Goal: Communication & Community: Answer question/provide support

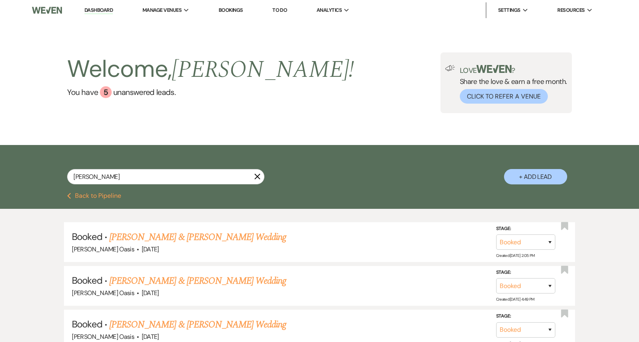
type input "[PERSON_NAME]"
click at [106, 4] on li "Dashboard" at bounding box center [98, 10] width 36 height 16
click at [106, 10] on link "Dashboard" at bounding box center [98, 10] width 28 height 7
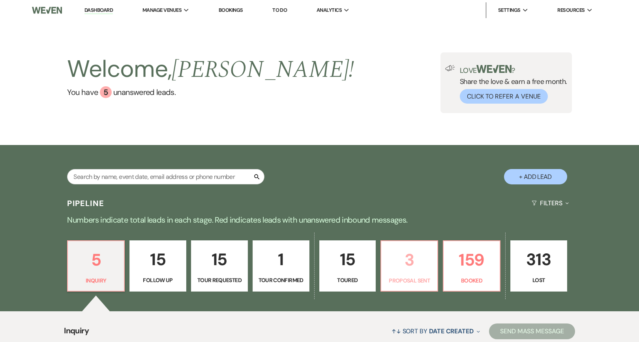
click at [433, 279] on link "3 Proposal Sent" at bounding box center [409, 266] width 58 height 51
select select "6"
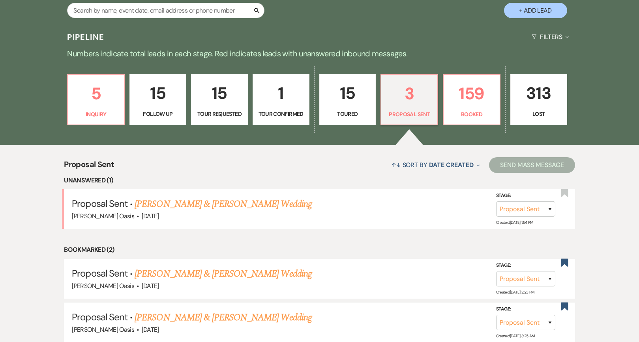
scroll to position [162, 0]
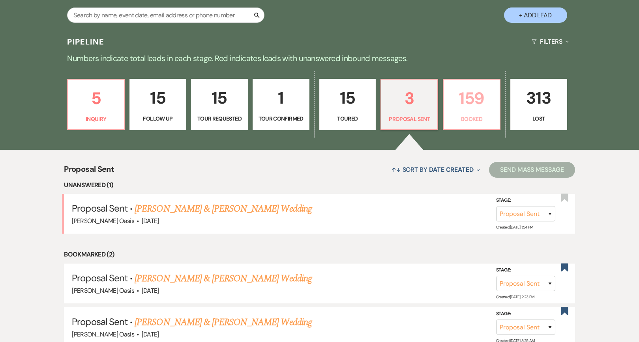
click at [464, 101] on p "159" at bounding box center [471, 98] width 47 height 26
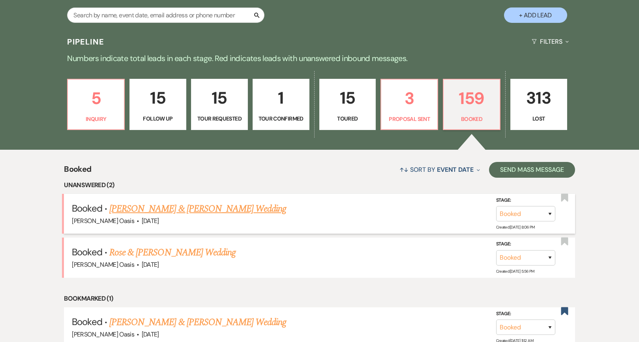
click at [191, 210] on link "[PERSON_NAME] & [PERSON_NAME] Wedding" at bounding box center [197, 209] width 177 height 14
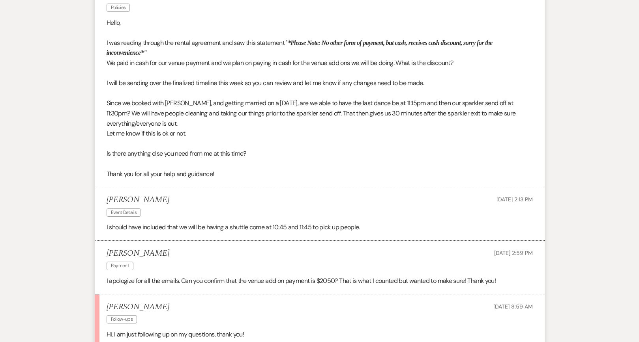
scroll to position [453, 0]
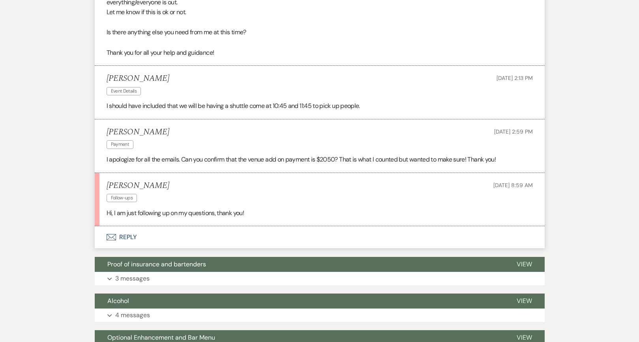
click at [155, 228] on button "Envelope Reply" at bounding box center [320, 237] width 450 height 22
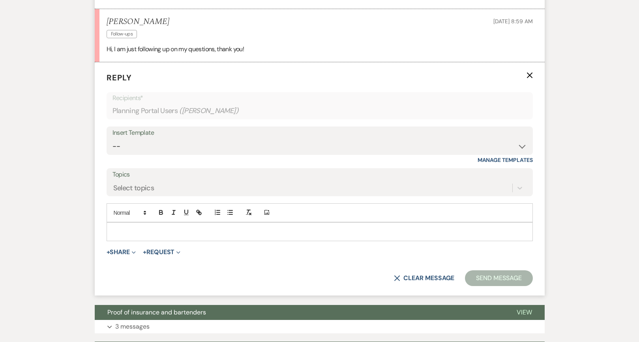
scroll to position [617, 0]
click at [155, 228] on div at bounding box center [319, 232] width 425 height 18
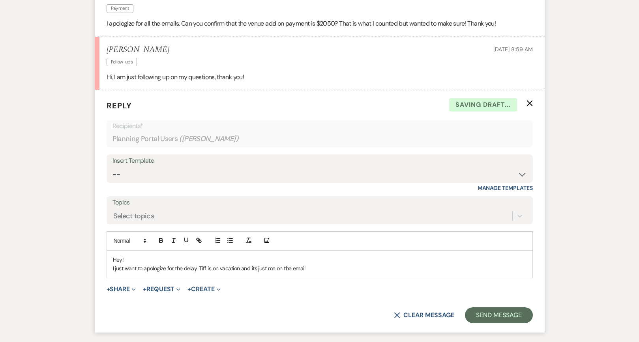
scroll to position [725, 0]
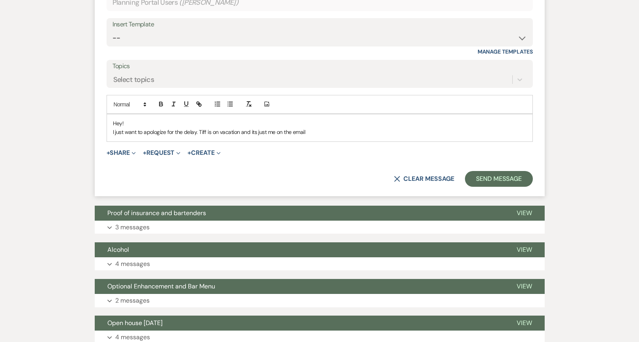
click at [144, 128] on p "I just want to apologize for the delay. Tiff is on vacation and its just me on …" at bounding box center [319, 132] width 413 height 9
click at [335, 128] on p "I just want to personally apologize for the delay. Tiff is on vacation and its …" at bounding box center [319, 132] width 413 height 9
drag, startPoint x: 335, startPoint y: 125, endPoint x: 225, endPoint y: 123, distance: 110.1
click at [225, 128] on p "I just want to personally apologize for the delay. Tiff is on vacation and its …" at bounding box center [319, 132] width 413 height 9
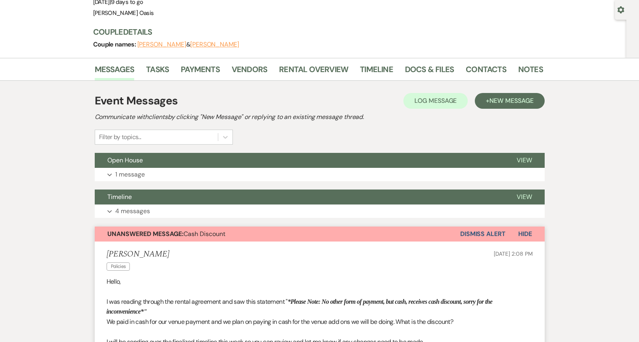
scroll to position [77, 0]
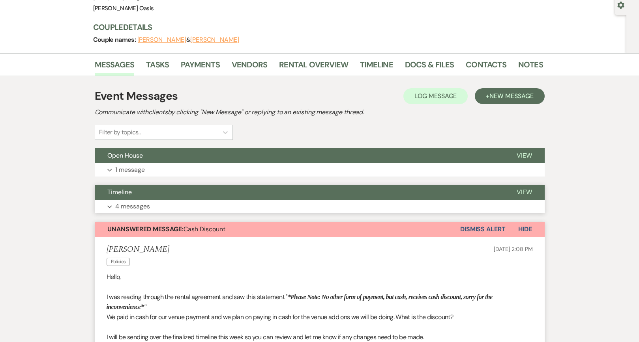
click at [186, 193] on button "Timeline" at bounding box center [299, 192] width 409 height 15
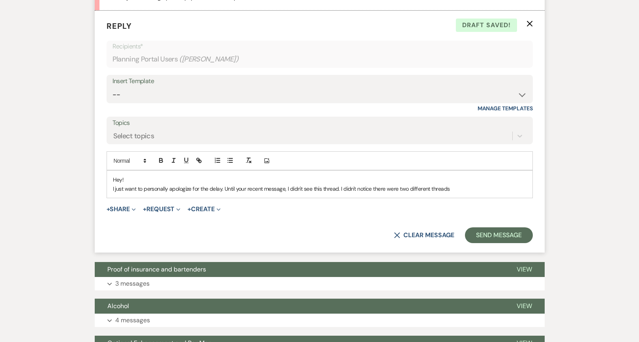
scroll to position [988, 0]
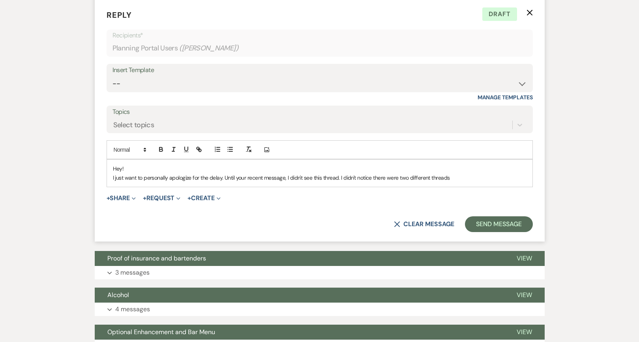
drag, startPoint x: 459, startPoint y: 165, endPoint x: 343, endPoint y: 166, distance: 116.0
click at [343, 174] on p "I just want to personally apologize for the delay. Until your recent message, I…" at bounding box center [319, 178] width 413 height 9
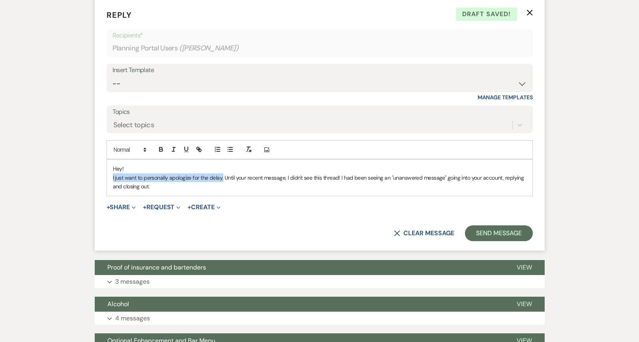
drag, startPoint x: 223, startPoint y: 166, endPoint x: 97, endPoint y: 165, distance: 125.9
click at [97, 165] on form "Reply X Draft saved! Recipients* Planning Portal Users ( [PERSON_NAME] ) Insert…" at bounding box center [320, 125] width 450 height 251
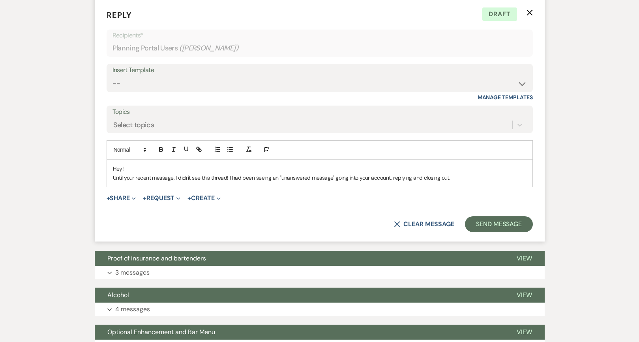
click at [230, 174] on p "Until your recent message, I didn't see this thread! I had been seeing an "unan…" at bounding box center [319, 178] width 413 height 9
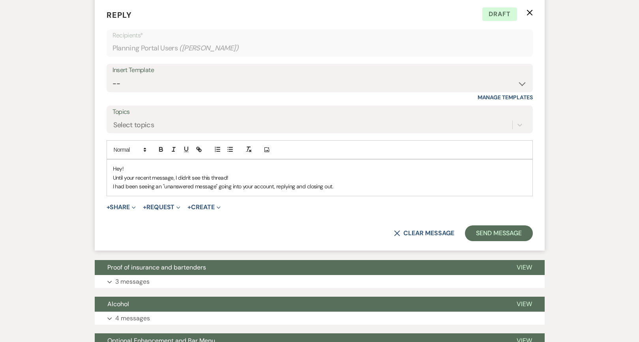
drag, startPoint x: 340, startPoint y: 171, endPoint x: 80, endPoint y: 174, distance: 260.0
click at [80, 174] on div "Messages Tasks Payments Vendors Rental Overview Timeline Docs & Files Contacts …" at bounding box center [319, 143] width 639 height 2005
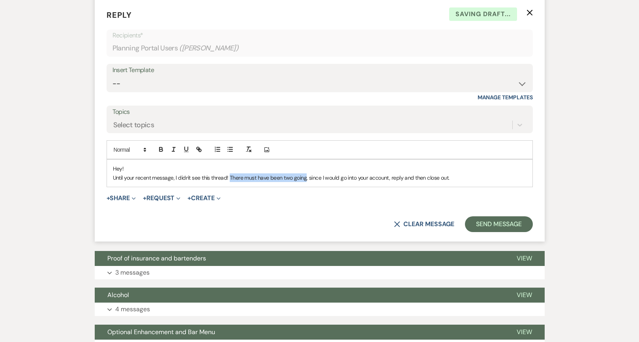
drag, startPoint x: 305, startPoint y: 166, endPoint x: 230, endPoint y: 167, distance: 75.0
click at [230, 174] on p "Until your recent message, I didn't see this thread! There must have been two g…" at bounding box center [319, 178] width 413 height 9
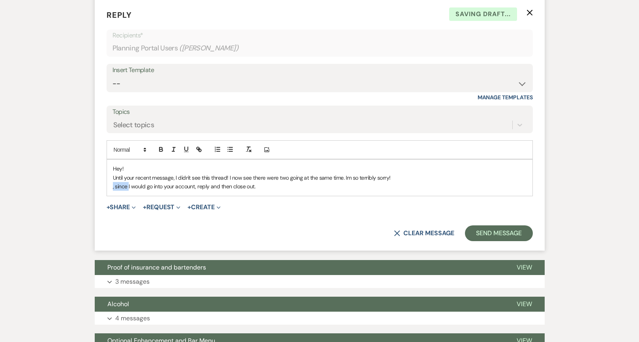
drag, startPoint x: 129, startPoint y: 174, endPoint x: 101, endPoint y: 174, distance: 27.2
click at [101, 174] on form "Reply X Saving draft... Recipients* Planning Portal Users ( [PERSON_NAME] ) Ins…" at bounding box center [320, 125] width 450 height 251
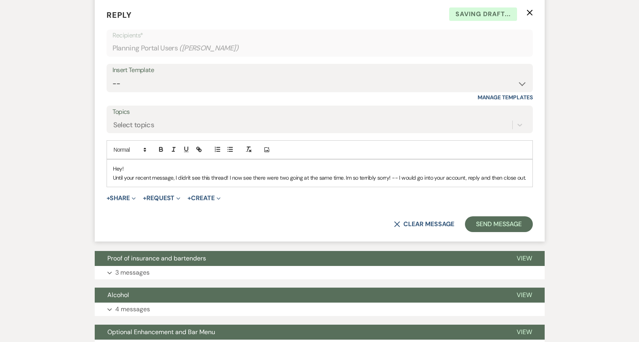
click at [525, 174] on p "Until your recent message, I didn't see this thread! I now see there were two g…" at bounding box center [319, 178] width 413 height 9
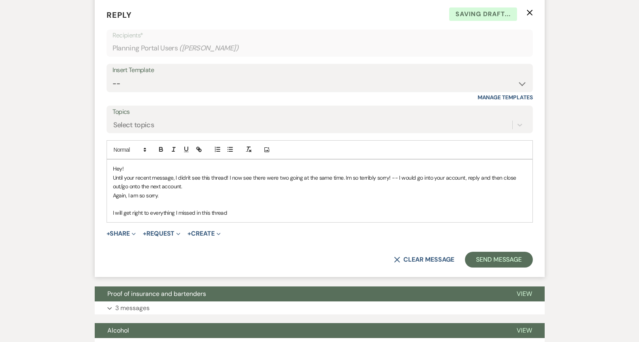
drag, startPoint x: 232, startPoint y: 204, endPoint x: 57, endPoint y: 204, distance: 174.8
click at [57, 204] on div "Messages Tasks Payments Vendors Rental Overview Timeline Docs & Files Contacts …" at bounding box center [319, 156] width 639 height 2031
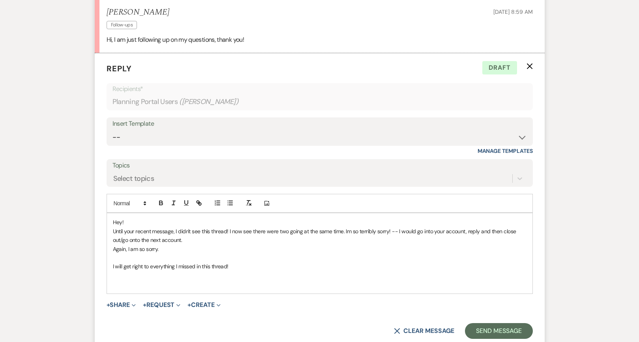
scroll to position [962, 0]
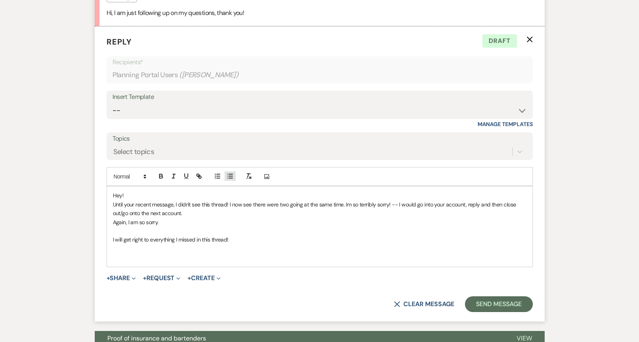
click at [231, 176] on line "button" at bounding box center [231, 176] width 4 height 0
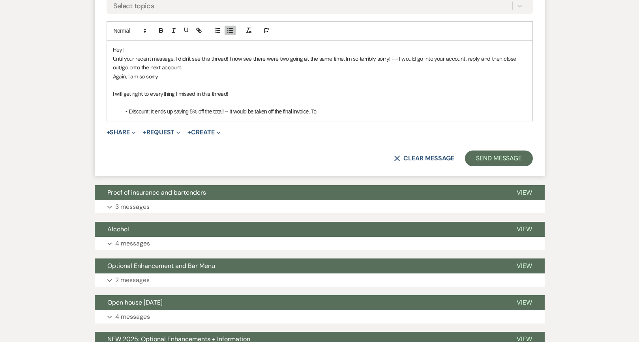
scroll to position [1106, 0]
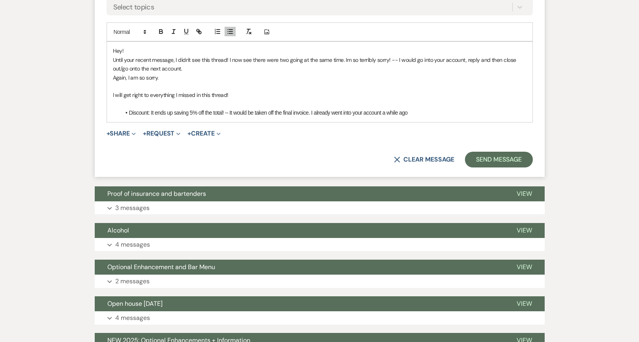
click at [249, 108] on li "Discount: It ends up saving 5% off the total! -- It would be taken off the fina…" at bounding box center [324, 112] width 406 height 9
click at [414, 108] on li "Discount: It ends up saving 5% off the total! -- It will be taken off the final…" at bounding box center [324, 112] width 406 height 9
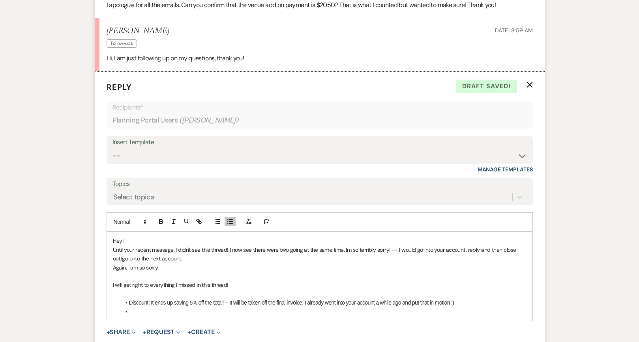
scroll to position [920, 0]
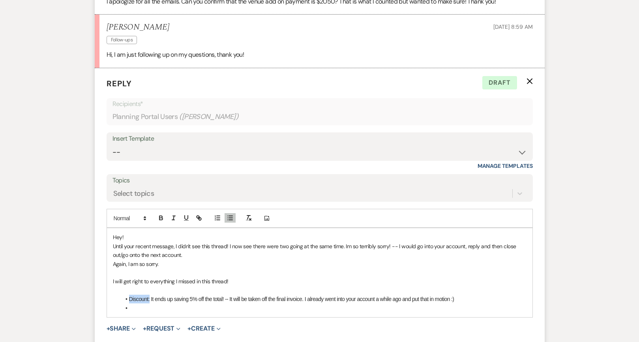
drag, startPoint x: 150, startPoint y: 284, endPoint x: 105, endPoint y: 284, distance: 44.6
click at [105, 284] on form "Reply X Draft Recipients* Planning Portal Users ( [GEOGRAPHIC_DATA][PERSON_NAME…" at bounding box center [320, 220] width 450 height 304
click at [162, 215] on icon "button" at bounding box center [160, 218] width 7 height 7
click at [146, 304] on li at bounding box center [324, 308] width 406 height 9
drag, startPoint x: 149, startPoint y: 297, endPoint x: 95, endPoint y: 297, distance: 54.4
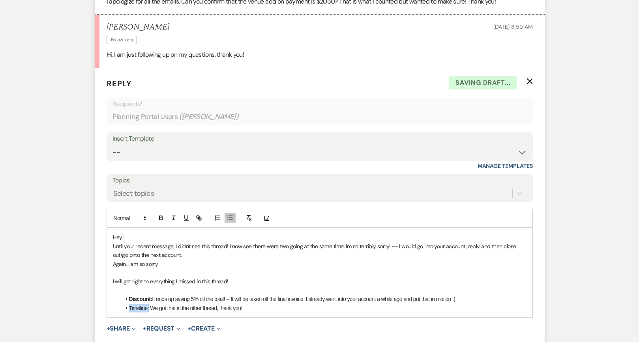
click at [95, 297] on form "Reply X Saving draft... Recipients* Planning Portal Users ( [PERSON_NAME] ) Ins…" at bounding box center [320, 220] width 450 height 304
click at [161, 215] on icon "button" at bounding box center [160, 218] width 7 height 7
click at [263, 303] on div "Hey! Until your recent message, I didn't see this thread! I now see there were …" at bounding box center [319, 272] width 425 height 89
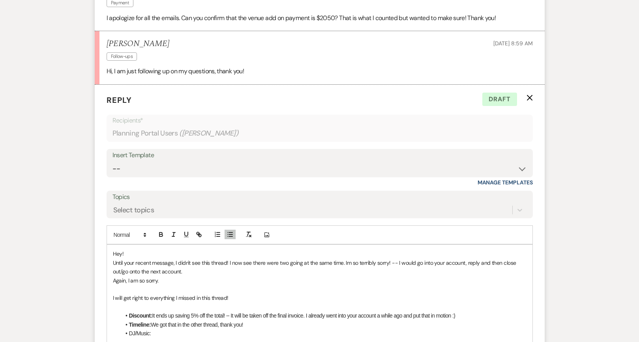
scroll to position [974, 0]
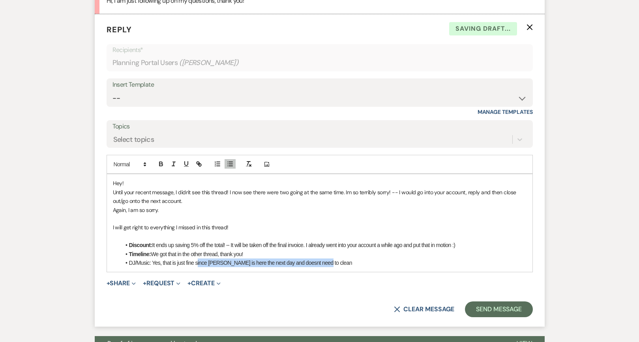
drag, startPoint x: 197, startPoint y: 248, endPoint x: 352, endPoint y: 260, distance: 154.8
click at [352, 260] on form "Reply X Saving draft... Recipients* Planning Portal Users ( [PERSON_NAME] ) Ins…" at bounding box center [320, 170] width 450 height 313
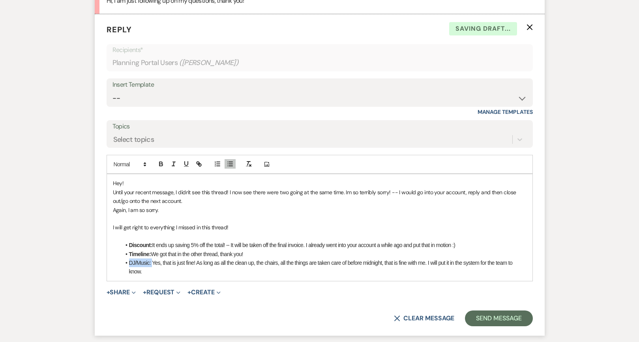
drag, startPoint x: 151, startPoint y: 251, endPoint x: 117, endPoint y: 251, distance: 34.3
click at [117, 251] on div "Hey! Until your recent message, I didn't see this thread! I now see there were …" at bounding box center [319, 227] width 425 height 107
click at [158, 161] on icon "button" at bounding box center [160, 164] width 7 height 7
click at [156, 264] on div "Hey! Until your recent message, I didn't see this thread! I now see there were …" at bounding box center [319, 227] width 425 height 107
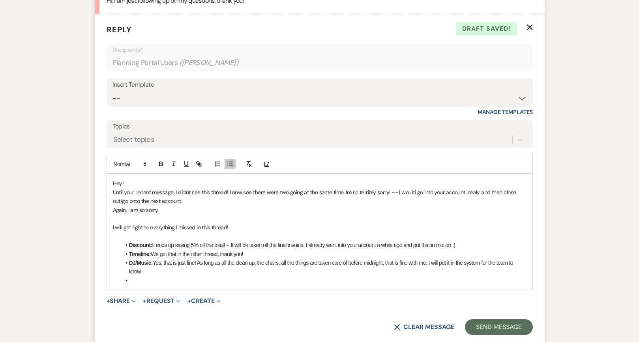
click at [168, 259] on li "DJ/Music: Yes, that is just fine! As long as all the clean up, the chairs, all …" at bounding box center [324, 268] width 406 height 18
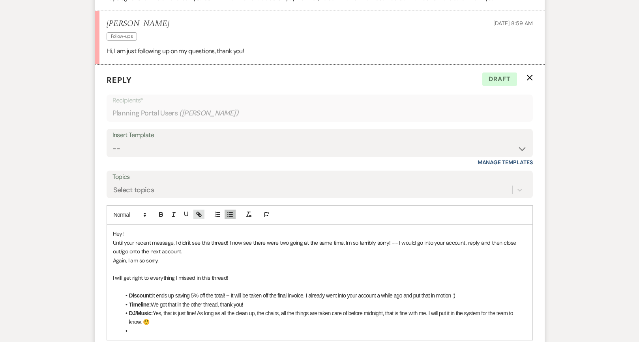
scroll to position [923, 0]
click at [141, 327] on li at bounding box center [324, 331] width 406 height 9
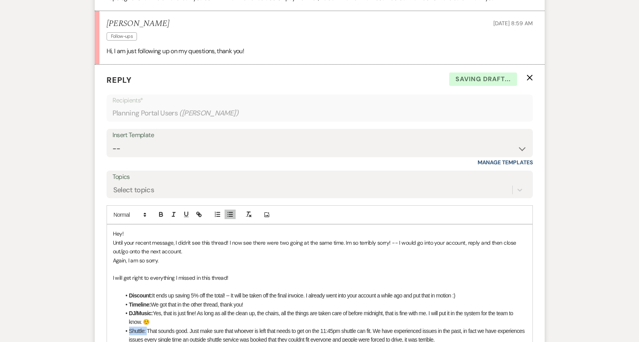
drag, startPoint x: 146, startPoint y: 318, endPoint x: 113, endPoint y: 318, distance: 33.5
click at [113, 318] on div "Hey! Until your recent message, I didn't see this thread! I now see there were …" at bounding box center [319, 287] width 425 height 124
click at [163, 211] on icon "button" at bounding box center [160, 214] width 7 height 7
click at [167, 327] on li "Shuttle: That sounds good. Just make sure that whoever is left that needs to ge…" at bounding box center [324, 336] width 406 height 18
click at [362, 327] on li "Shuttle: That sounds good. Just make sure that whoever is left that needs to ge…" at bounding box center [324, 336] width 406 height 18
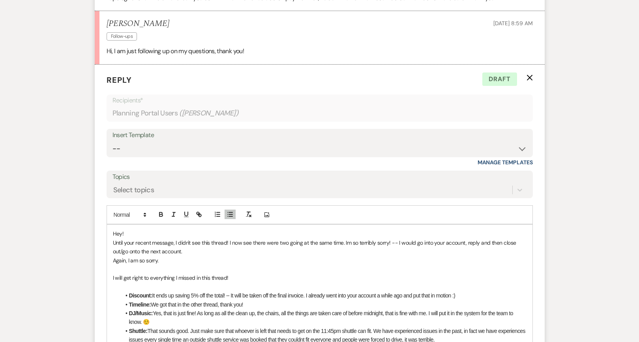
click at [472, 327] on li "Shuttle: That sounds good. Just make sure that whoever is left that needs to ge…" at bounding box center [324, 336] width 406 height 18
drag, startPoint x: 467, startPoint y: 326, endPoint x: 363, endPoint y: 328, distance: 104.2
click at [363, 328] on li "Shuttle: That sounds good. Just make sure that whoever is left that needs to ge…" at bounding box center [324, 340] width 406 height 26
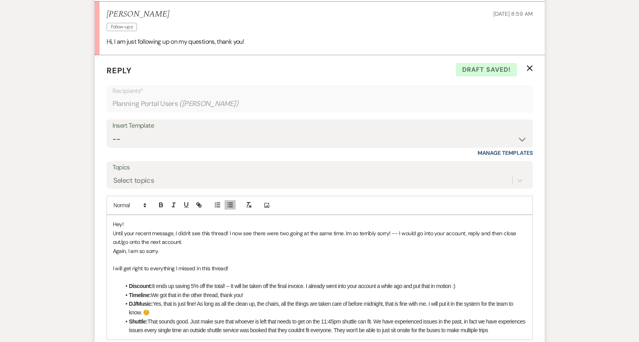
scroll to position [933, 0]
click at [525, 318] on li "Shuttle: That sounds good. Just make sure that whoever is left that needs to ge…" at bounding box center [324, 326] width 406 height 18
drag, startPoint x: 173, startPoint y: 316, endPoint x: 211, endPoint y: 316, distance: 38.7
click at [211, 317] on li "Shuttle: That sounds good. Just make sure that whoever is left that needs to ge…" at bounding box center [324, 326] width 406 height 18
click at [186, 202] on icon "button" at bounding box center [186, 204] width 3 height 4
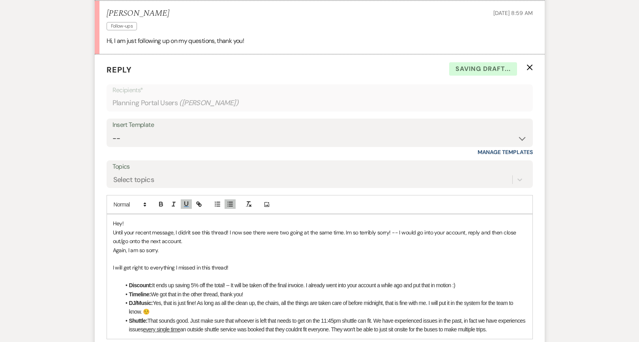
click at [198, 281] on li "Discount: It ends up saving 5% off the total! -- It will be taken off the final…" at bounding box center [324, 285] width 406 height 9
drag, startPoint x: 363, startPoint y: 316, endPoint x: 299, endPoint y: 317, distance: 64.7
click at [298, 317] on li "Shuttle: That sounds good. Just make sure that whoever is left that needs to ge…" at bounding box center [324, 326] width 406 height 18
drag, startPoint x: 301, startPoint y: 316, endPoint x: 424, endPoint y: 314, distance: 123.1
click at [424, 317] on li "Shuttle: That sounds good. Just make sure that whoever is left that needs to ge…" at bounding box center [324, 330] width 406 height 26
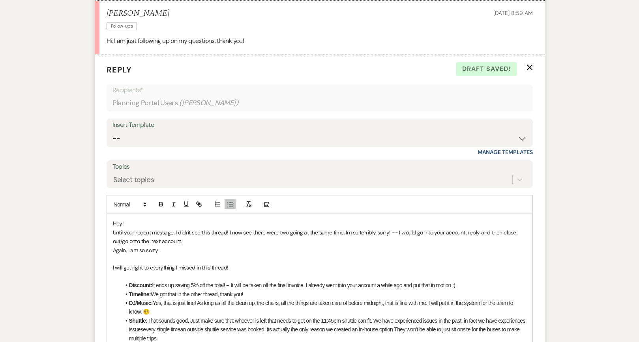
click at [424, 317] on li "Shuttle: That sounds good. Just make sure that whoever is left that needs to ge…" at bounding box center [324, 330] width 406 height 26
click at [298, 317] on li "Shuttle: That sounds good. Just make sure that whoever is left that needs to ge…" at bounding box center [324, 330] width 406 height 26
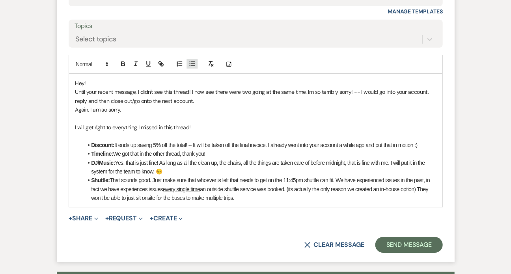
scroll to position [1091, 0]
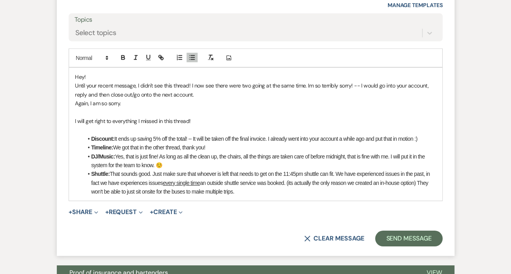
click at [154, 170] on li "Shuttle: That sounds good. Just make sure that whoever is left that needs to ge…" at bounding box center [260, 183] width 354 height 26
click at [325, 171] on li "Shuttle: That sounds good! --Just make sure that whoever is left that needs to …" at bounding box center [260, 183] width 354 height 26
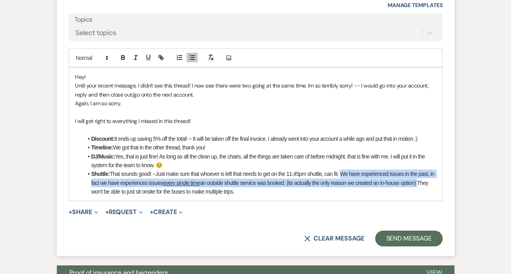
drag, startPoint x: 428, startPoint y: 179, endPoint x: 342, endPoint y: 172, distance: 85.9
click at [342, 172] on li "Shuttle: That sounds good! --Just make sure that whoever is left that needs to …" at bounding box center [260, 183] width 354 height 26
click at [133, 54] on icon "button" at bounding box center [135, 57] width 7 height 7
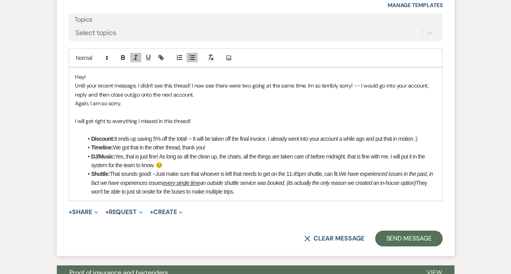
click at [256, 186] on li "Shuttle: That sounds good! --Just make sure that whoever is left that needs to …" at bounding box center [260, 183] width 354 height 26
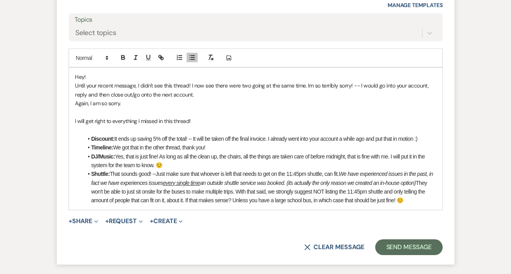
click at [190, 170] on li "Shuttle: That sounds good! --Just make sure that whoever is left that needs to …" at bounding box center [260, 188] width 354 height 36
click at [183, 162] on li "DJ/Music: Yes, that is just fine! As long as all the clean up, the chairs, all …" at bounding box center [260, 161] width 354 height 18
click at [405, 196] on li "Shuttle: That sounds good! --Just make sure that whoever is left that needs to …" at bounding box center [260, 188] width 354 height 36
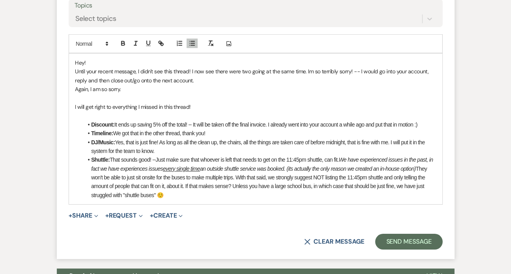
scroll to position [1106, 0]
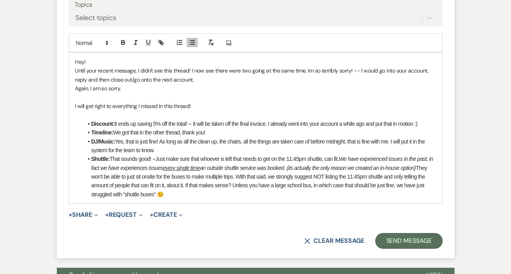
click at [122, 189] on li "Shuttle: That sounds good! --Just make sure that whoever is left that needs to …" at bounding box center [260, 177] width 354 height 44
click at [175, 190] on li "Shuttle: That sounds good! --Just make sure that whoever is left that needs to …" at bounding box center [260, 177] width 354 height 44
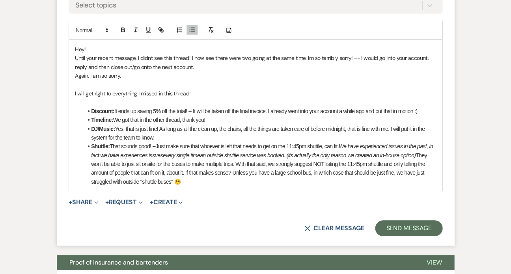
click at [214, 182] on div "Hey! Until your recent message, I didn't see this thread! I now see there were …" at bounding box center [255, 115] width 373 height 151
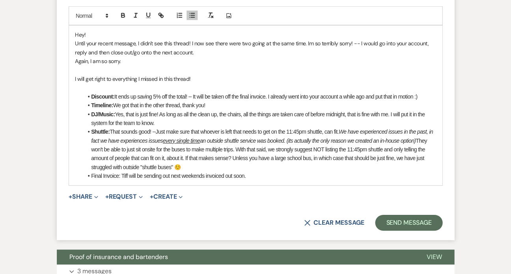
scroll to position [1149, 0]
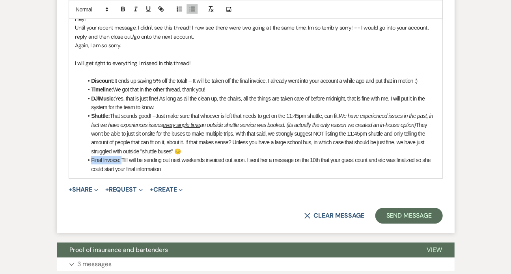
drag, startPoint x: 122, startPoint y: 156, endPoint x: 60, endPoint y: 156, distance: 61.2
click at [60, 156] on form "Reply X Draft saved! Recipients* Planning Portal Users ( [PERSON_NAME] ) Insert…" at bounding box center [256, 42] width 398 height 384
click at [125, 6] on icon "button" at bounding box center [123, 9] width 7 height 7
click at [228, 156] on li "Final Invoice: Tiff will be sending out next weekends invoiced out soon. I sent…" at bounding box center [260, 165] width 354 height 18
click at [238, 156] on li "Final Invoice: Tiff will be sending out next weekends invoices out soon. I sent…" at bounding box center [260, 165] width 354 height 18
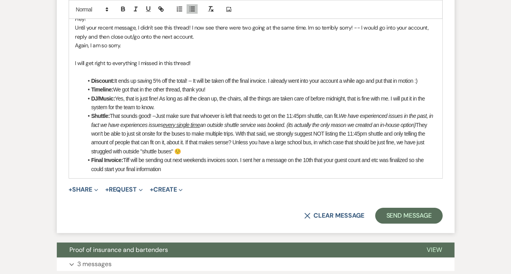
click at [241, 156] on li "Final Invoice: Tiff will be sending out next weekends invoices soon. I sent her…" at bounding box center [260, 165] width 354 height 18
click at [172, 165] on li "Final Invoice: Tiff will be sending out next weekends invoices soon.-- I sent h…" at bounding box center [260, 165] width 354 height 18
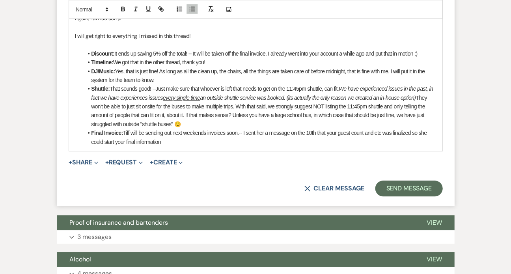
scroll to position [1176, 0]
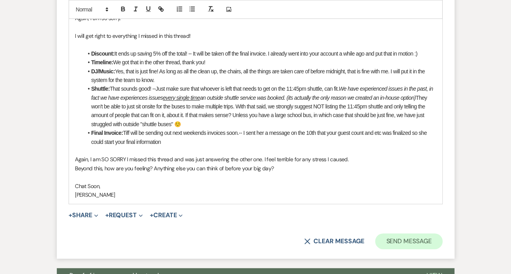
click at [387, 236] on button "Send Message" at bounding box center [408, 242] width 67 height 16
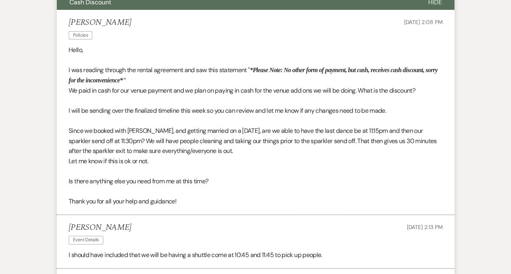
scroll to position [467, 0]
